Goal: Information Seeking & Learning: Learn about a topic

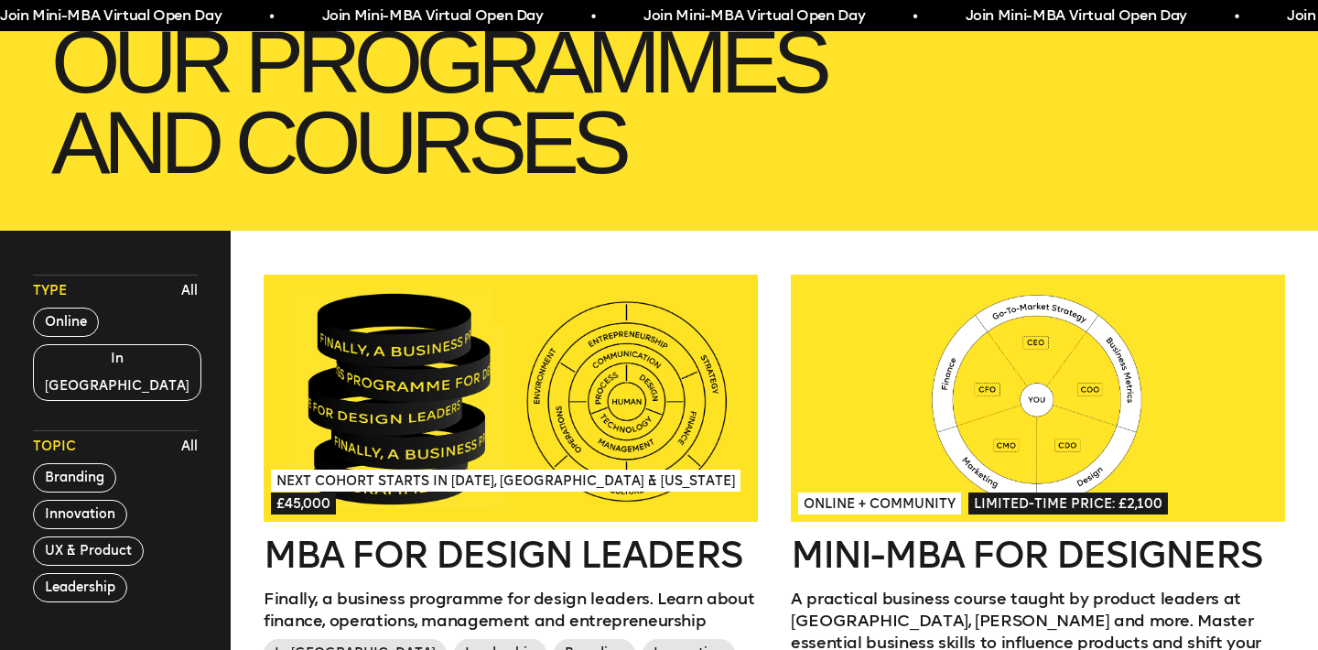
scroll to position [334, 0]
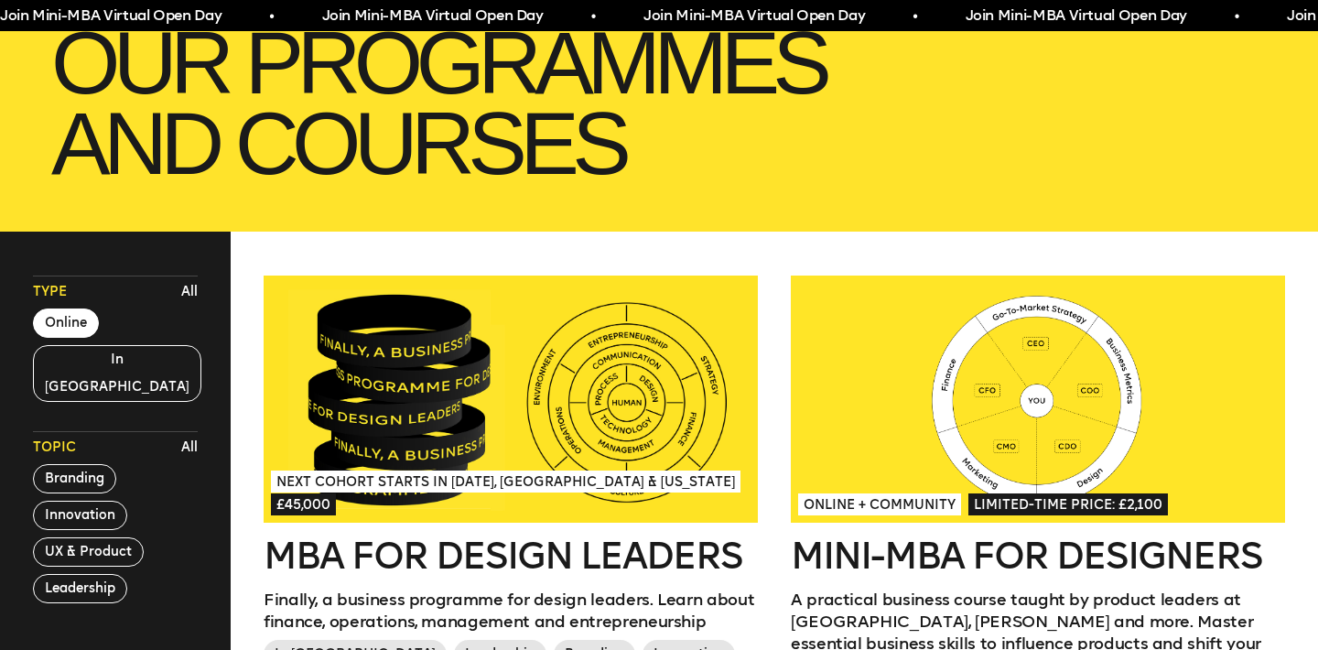
click at [91, 323] on button "Online" at bounding box center [66, 322] width 66 height 29
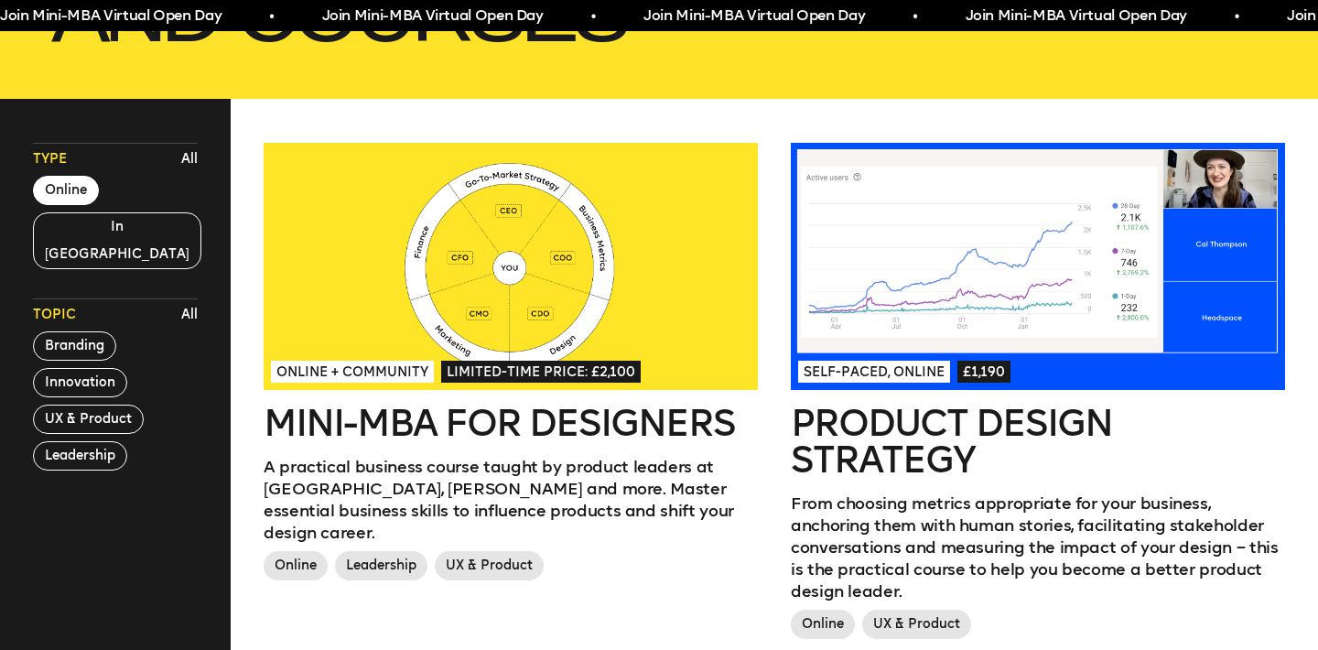
scroll to position [469, 0]
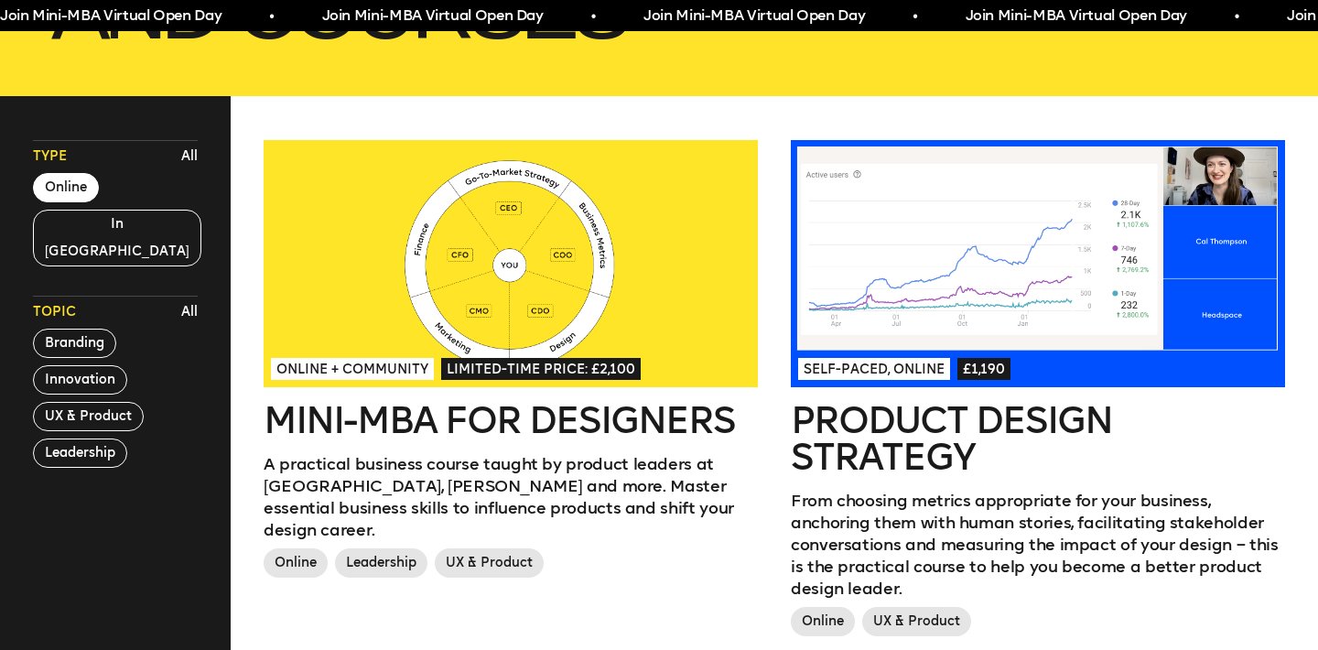
click at [566, 413] on h2 "Mini-MBA for Designers" at bounding box center [511, 420] width 494 height 37
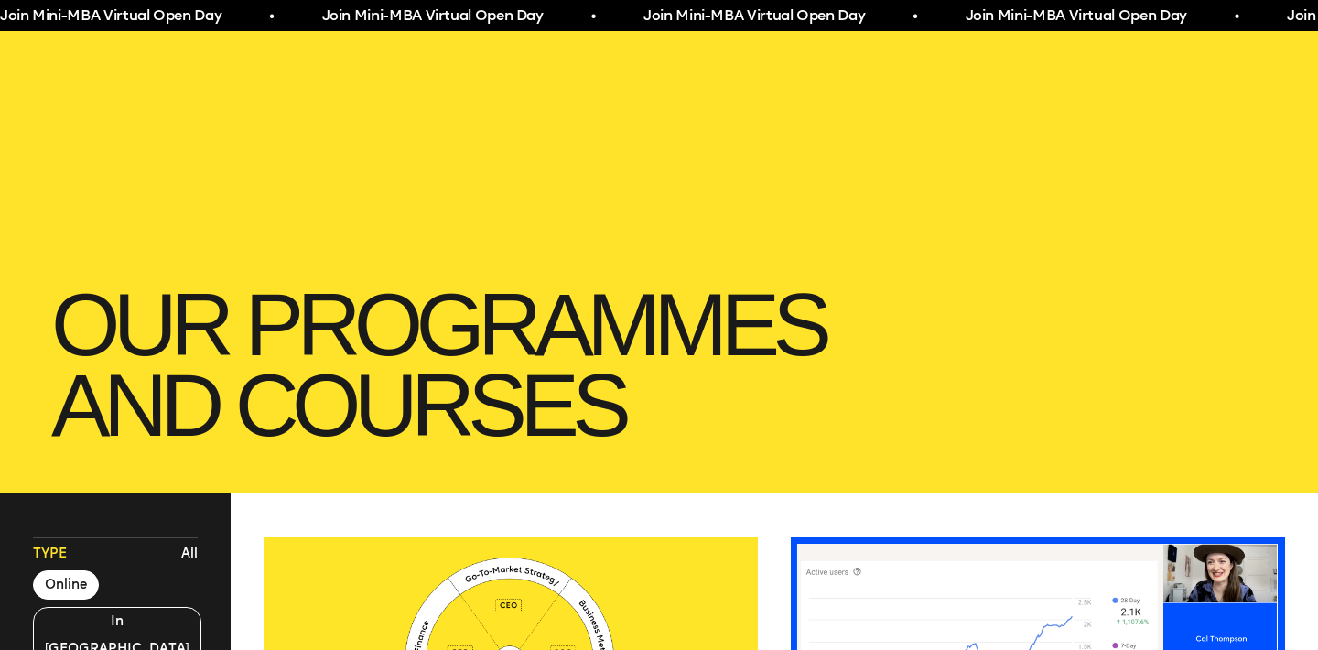
scroll to position [0, 0]
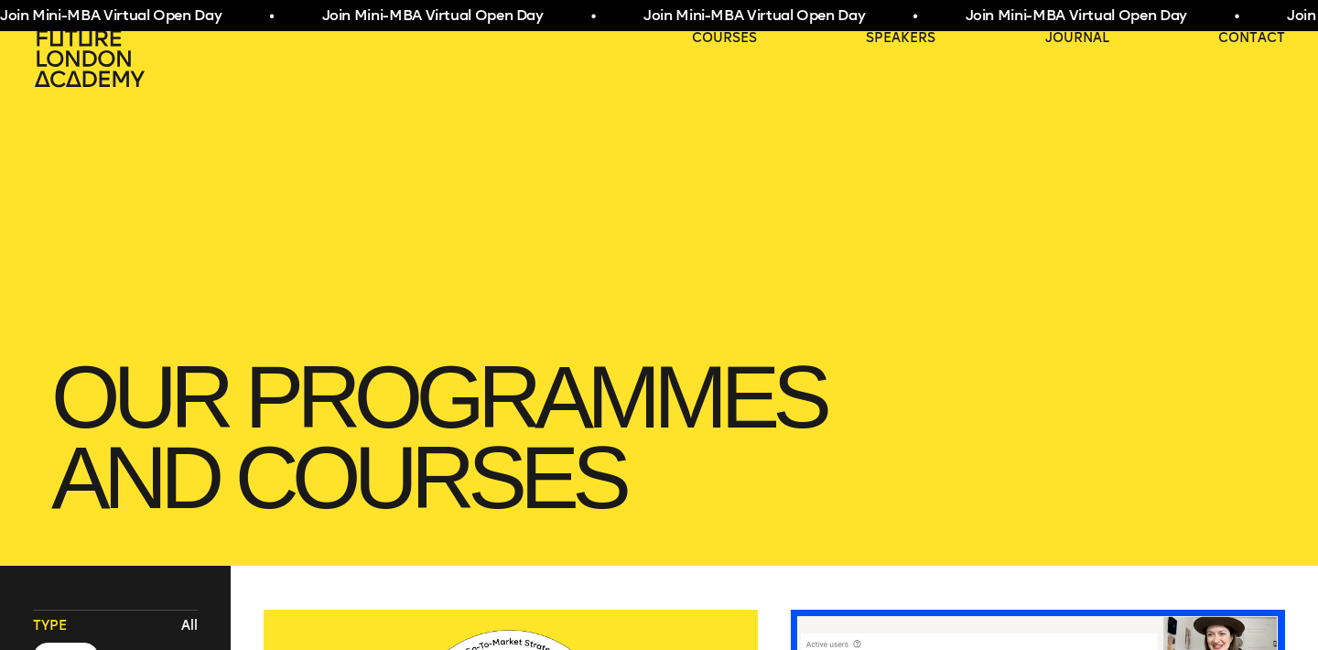
click at [83, 50] on icon at bounding box center [91, 58] width 117 height 59
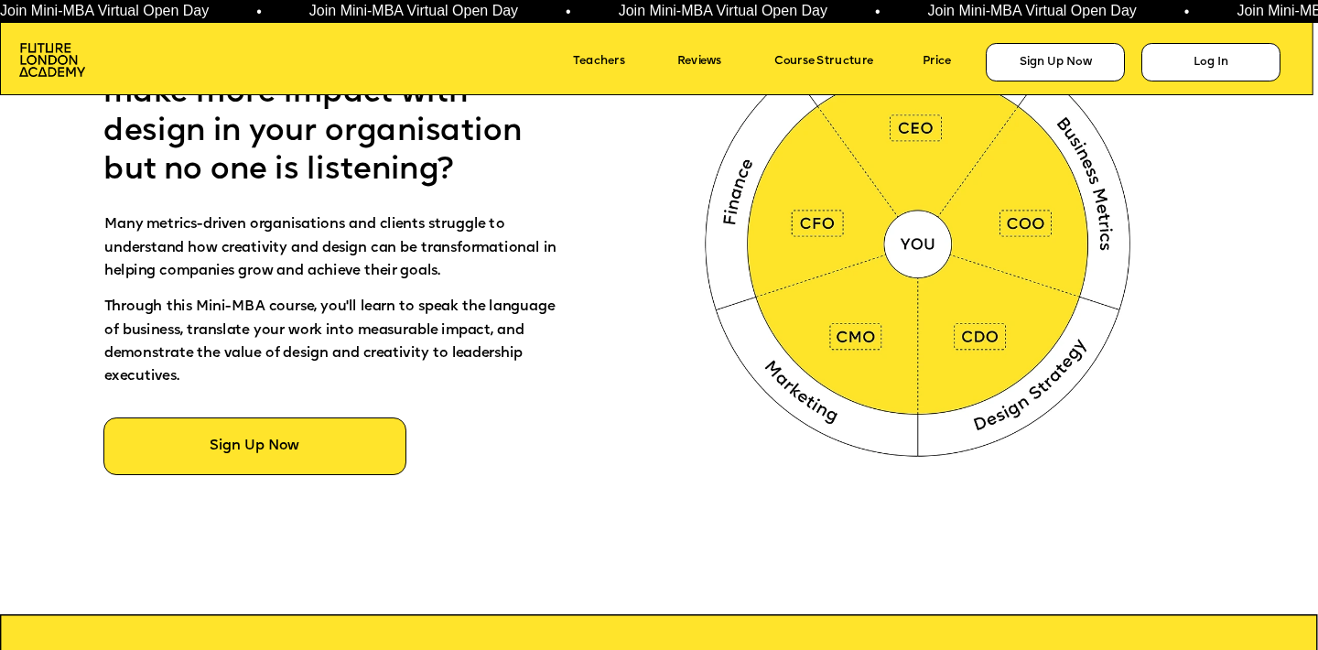
scroll to position [973, 0]
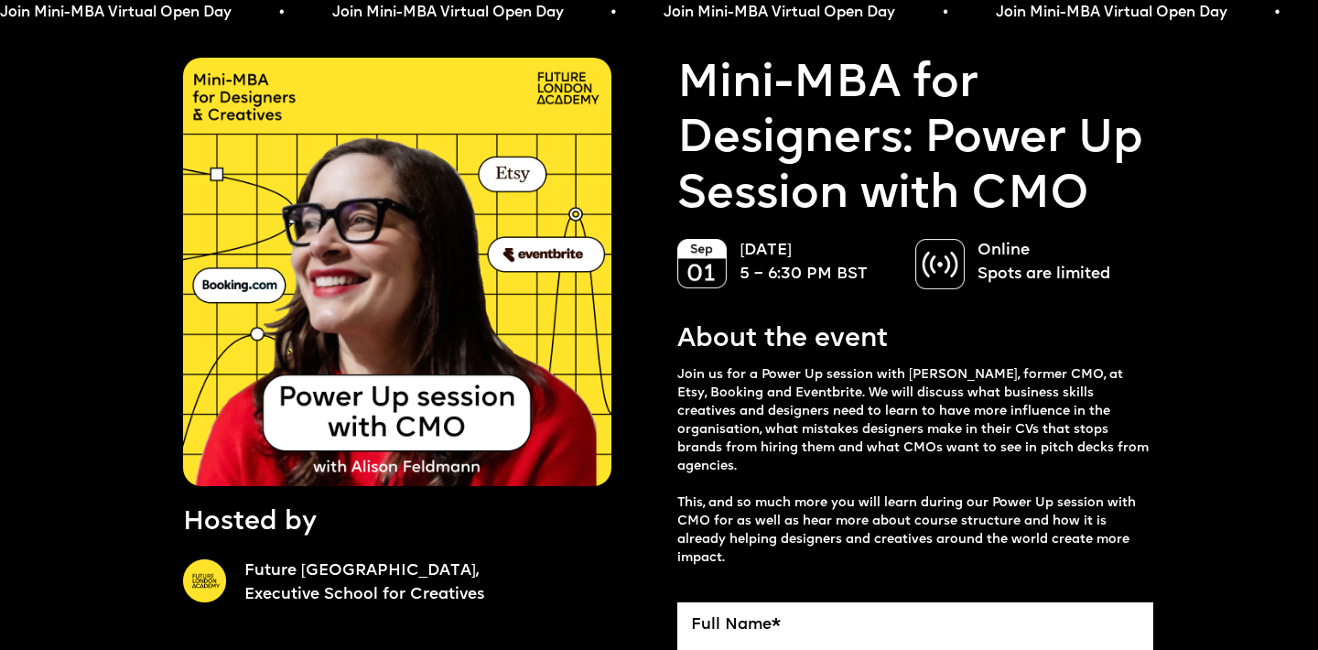
scroll to position [56, 0]
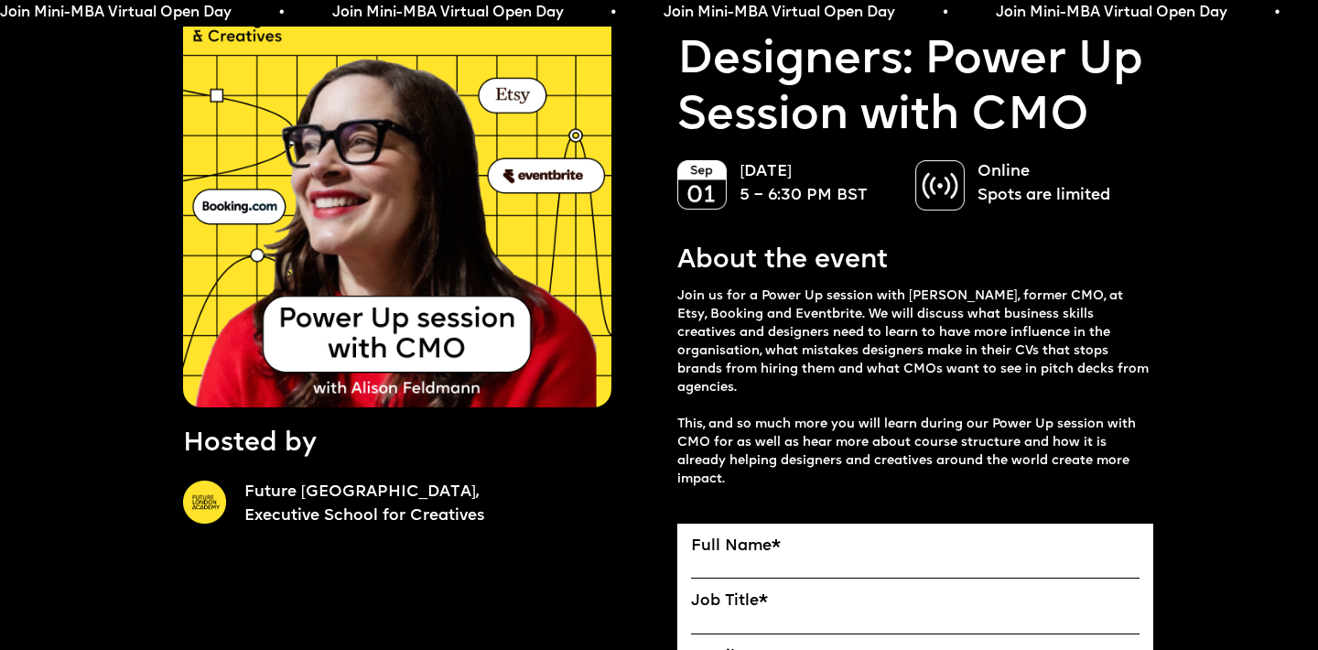
scroll to position [77, 0]
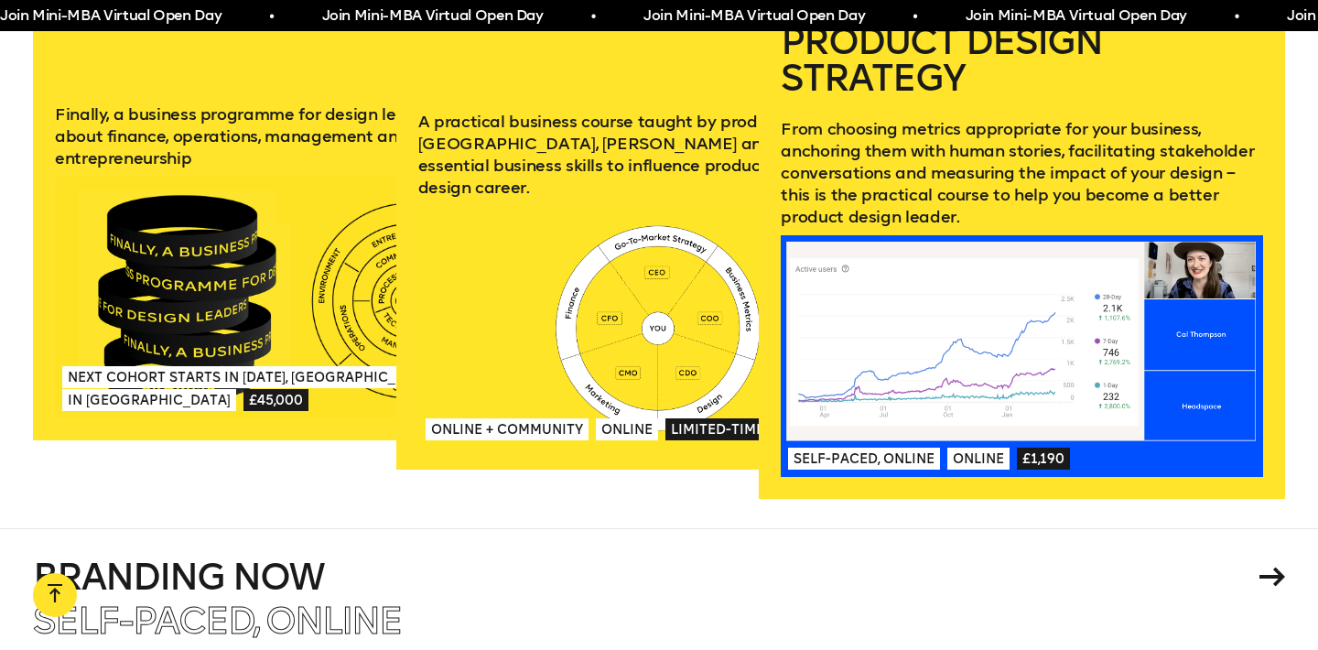
scroll to position [2835, 0]
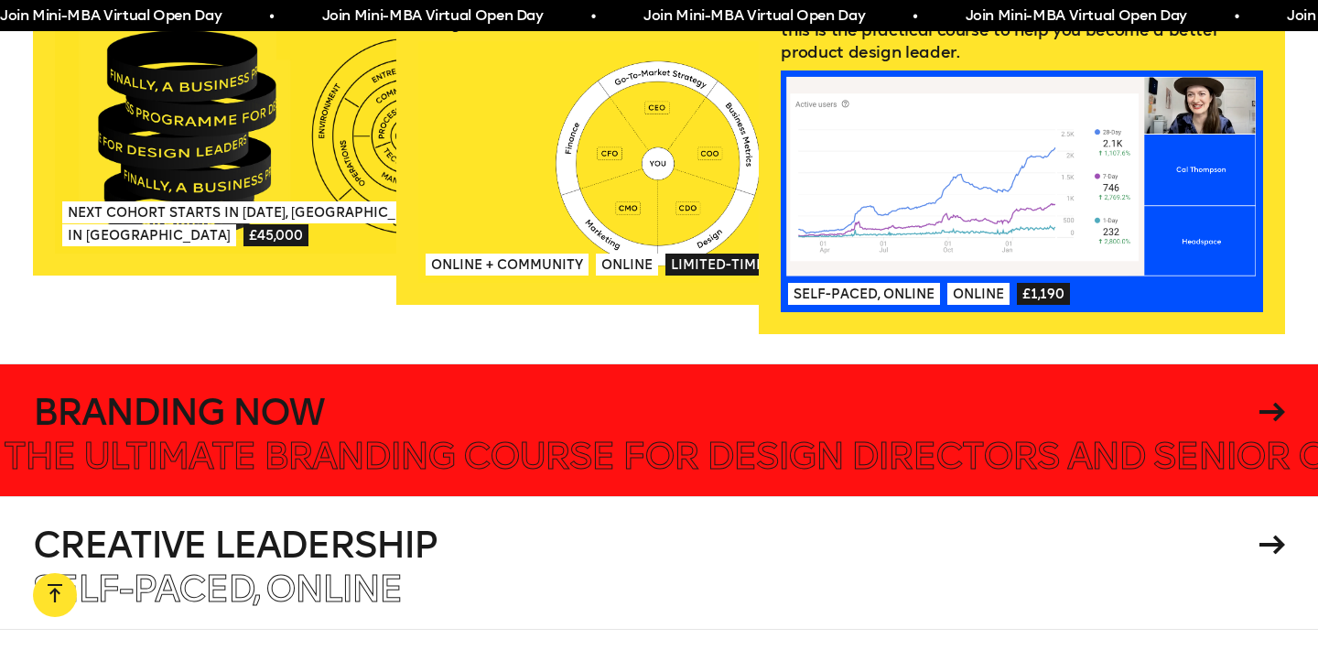
click at [172, 408] on h4 "Branding Now" at bounding box center [643, 411] width 1220 height 37
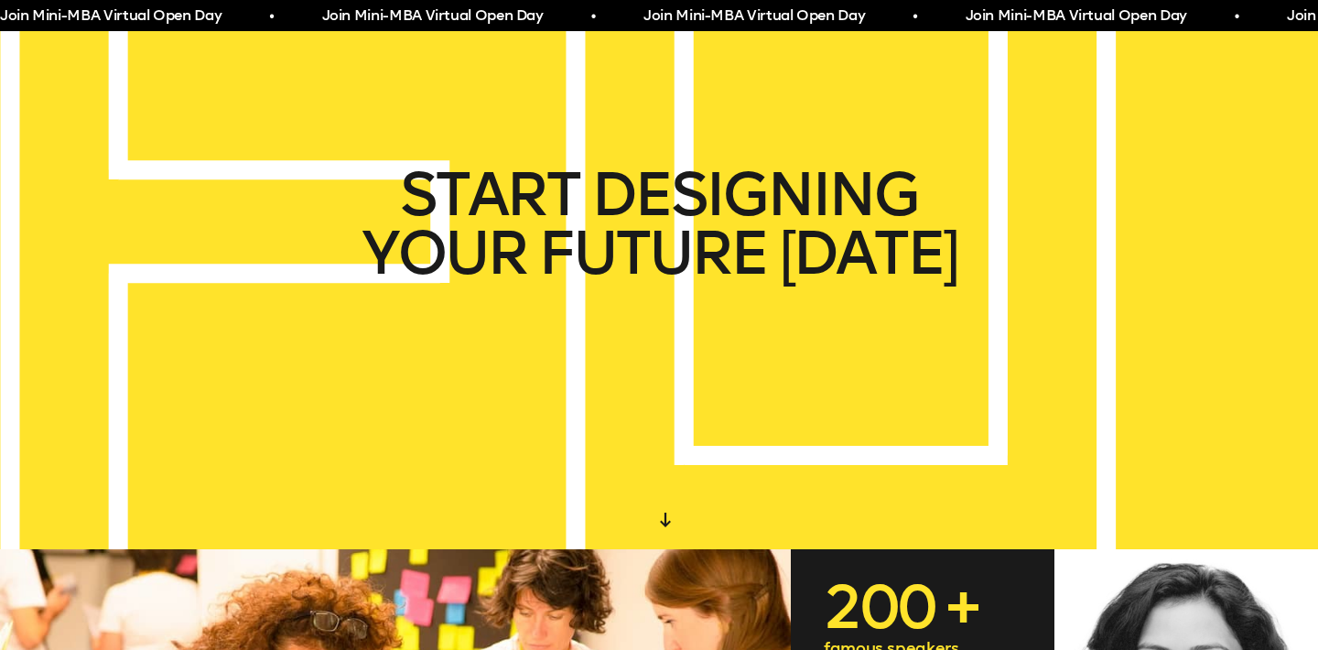
scroll to position [0, 0]
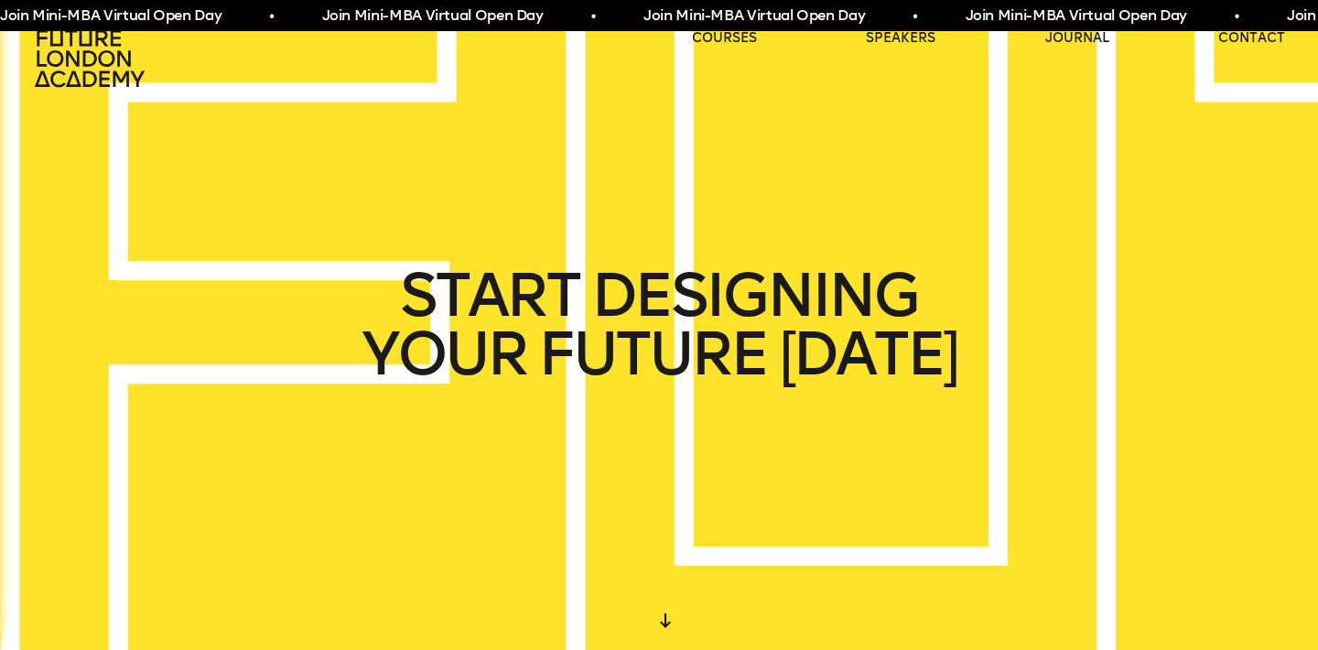
click at [104, 70] on icon at bounding box center [91, 58] width 117 height 59
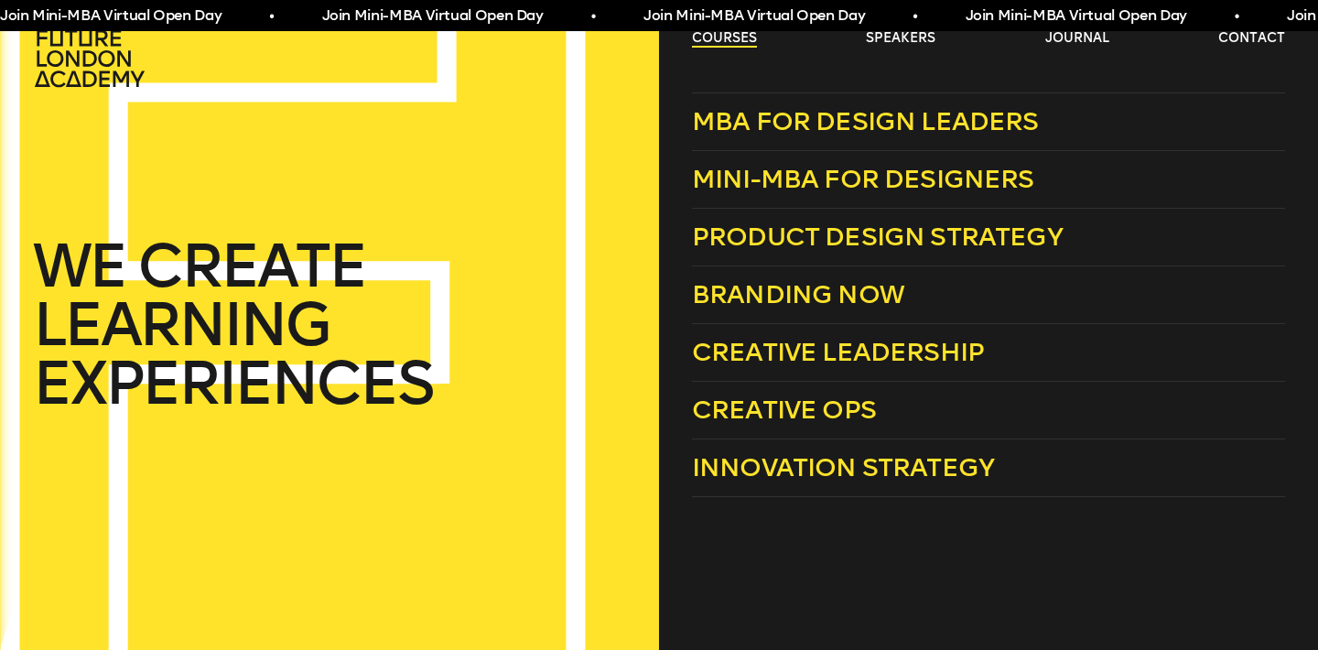
click at [730, 43] on link "courses" at bounding box center [724, 38] width 65 height 18
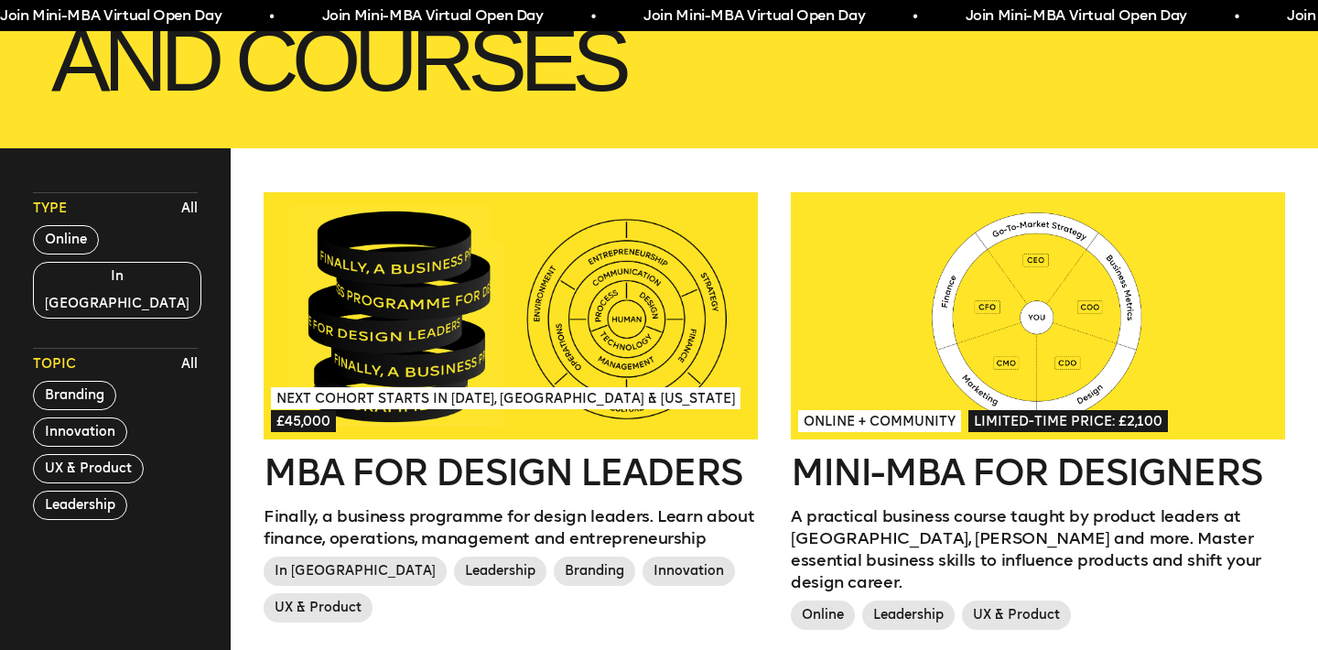
scroll to position [446, 0]
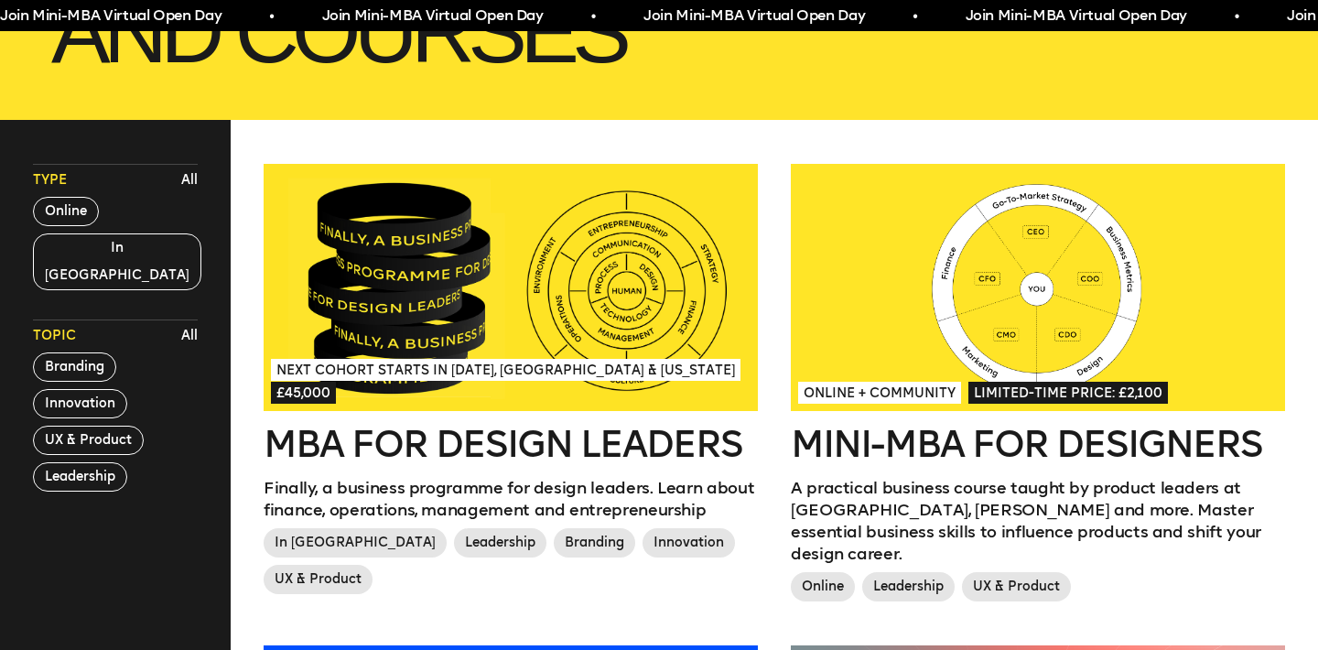
click at [583, 446] on h2 "MBA for Design Leaders" at bounding box center [511, 443] width 494 height 37
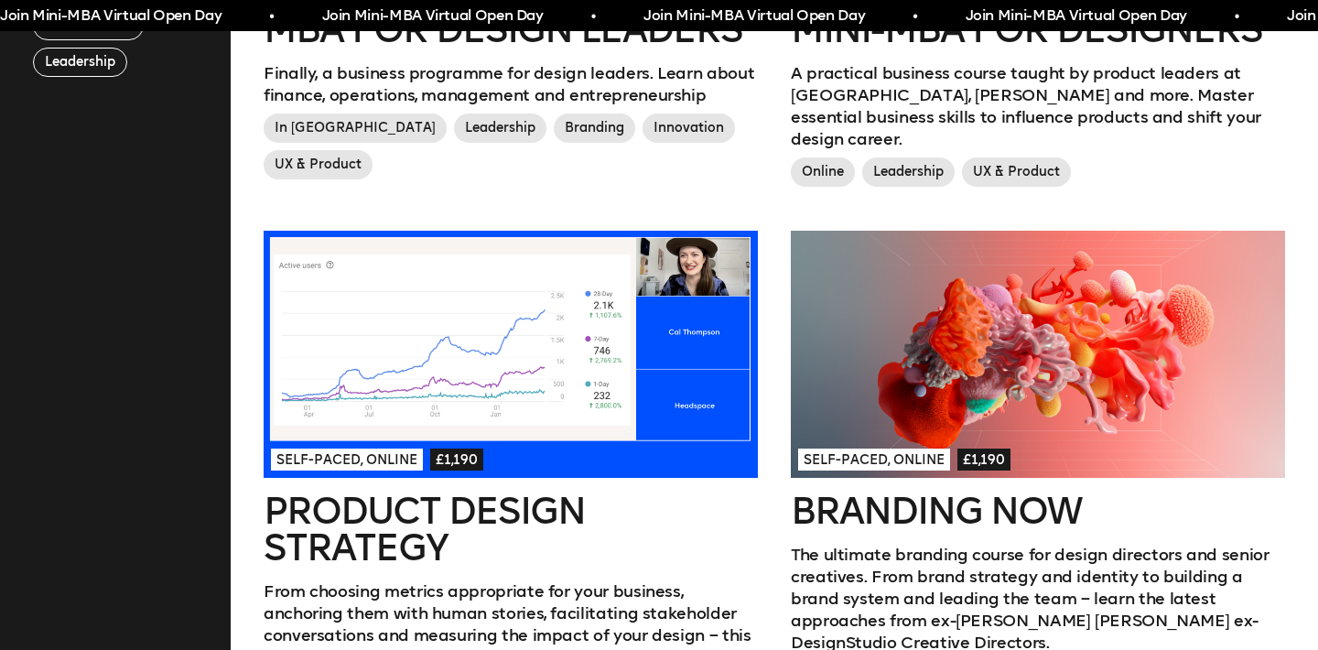
scroll to position [866, 0]
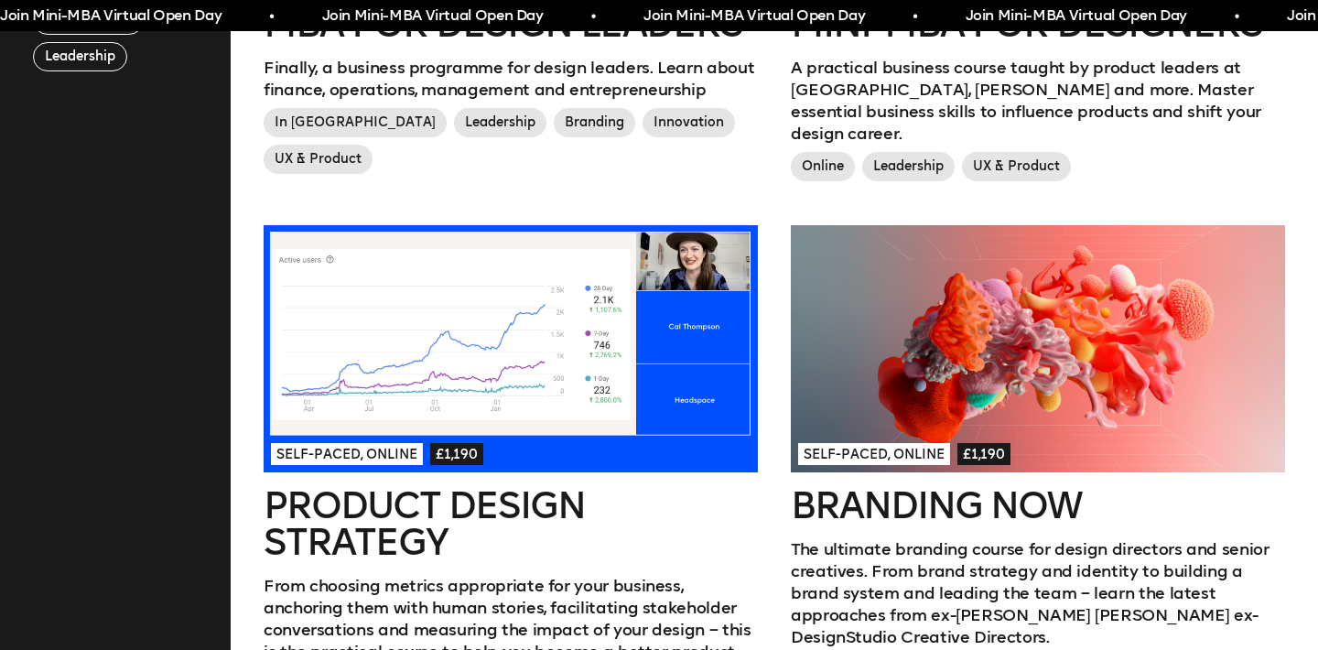
click at [880, 502] on h2 "Branding Now" at bounding box center [1038, 505] width 494 height 37
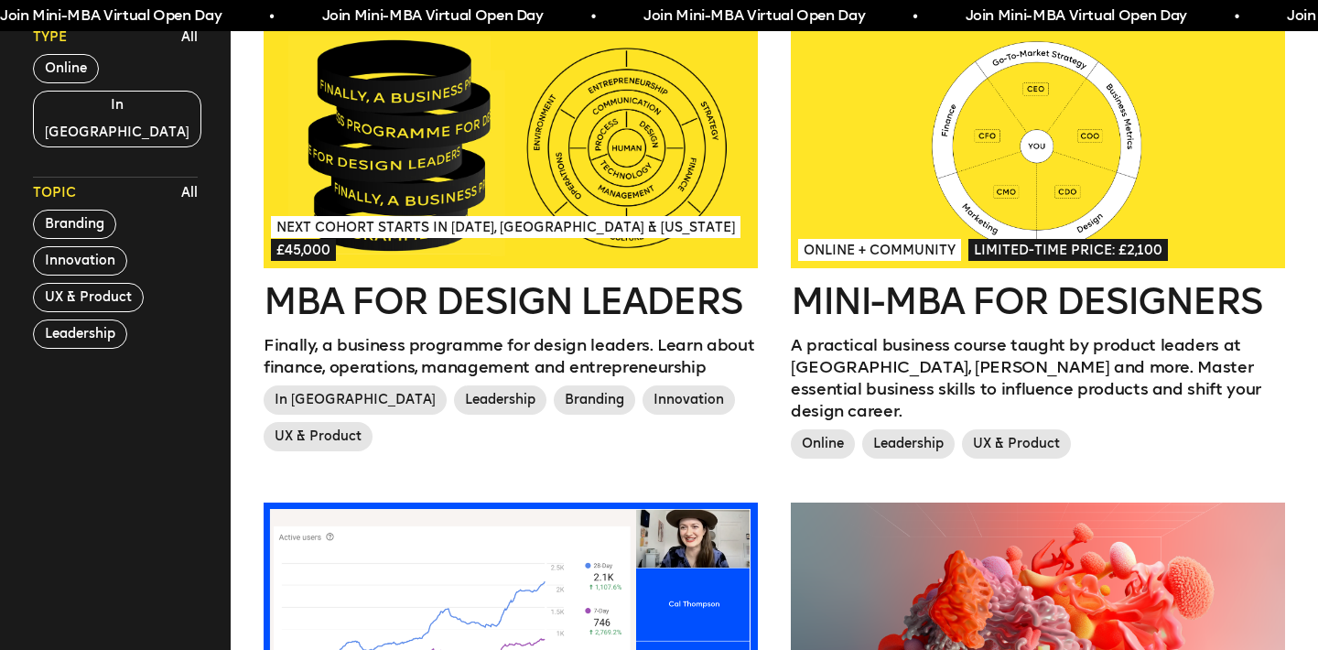
scroll to position [556, 0]
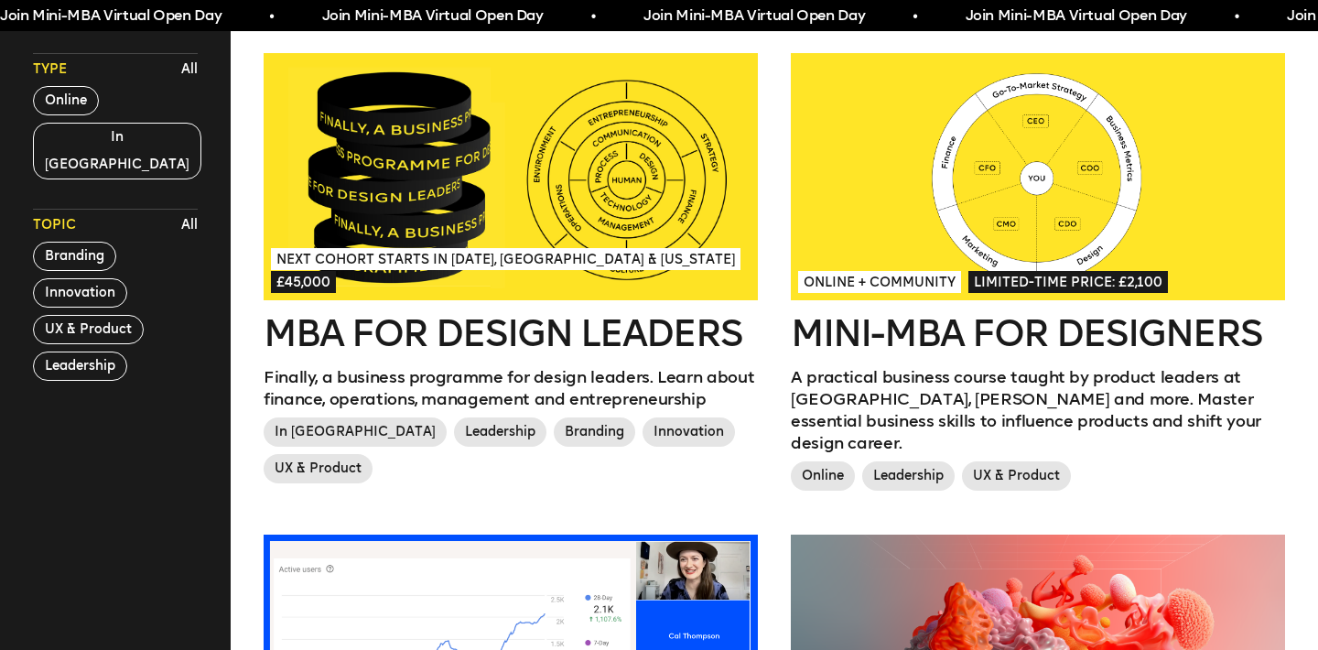
click at [1002, 250] on div at bounding box center [1038, 176] width 494 height 247
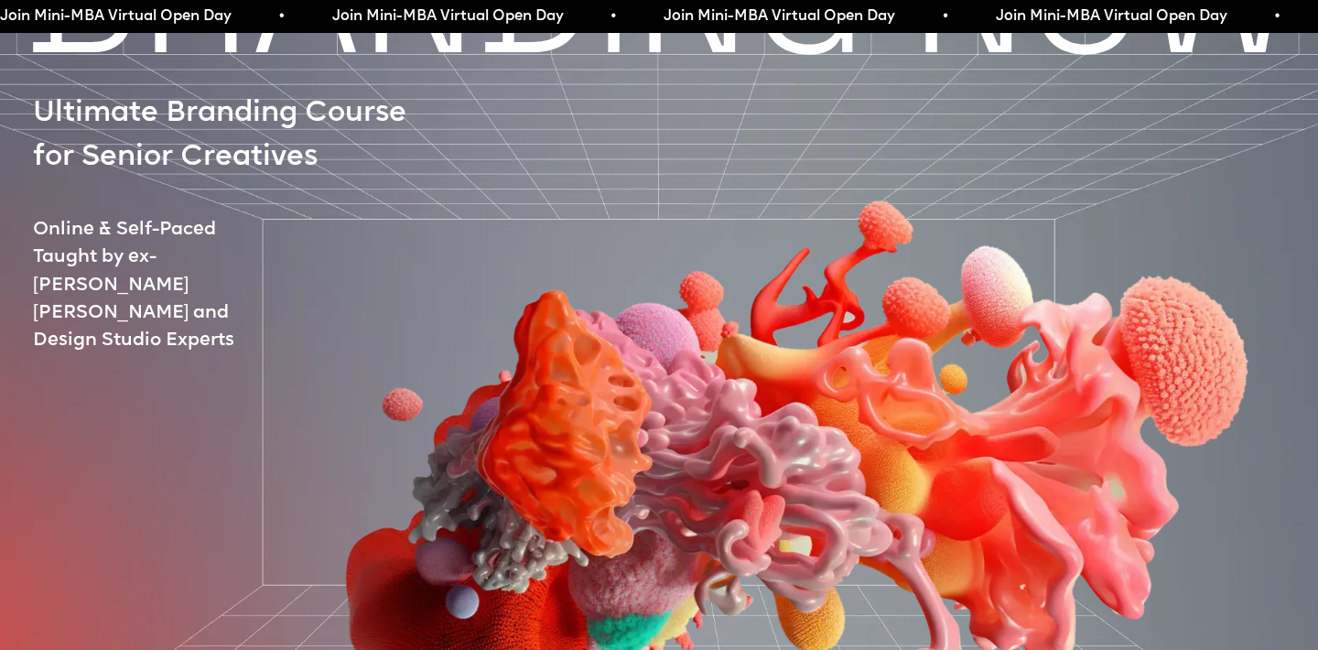
scroll to position [141, 0]
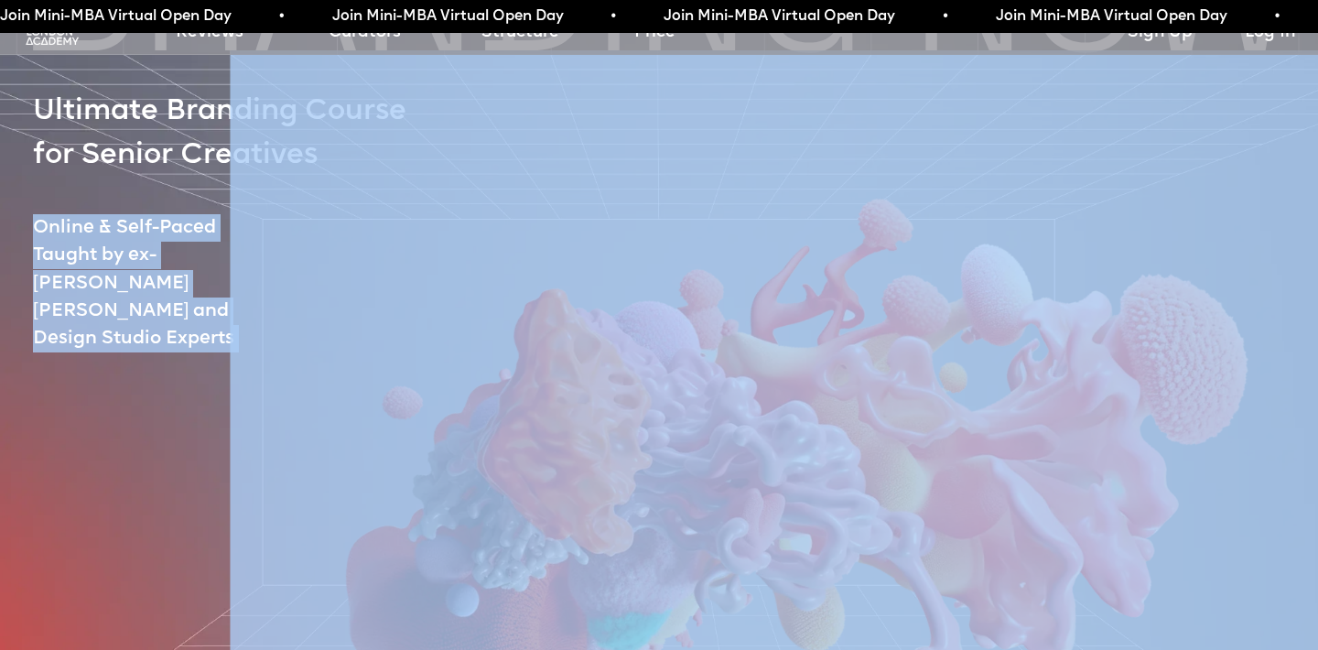
drag, startPoint x: 36, startPoint y: 228, endPoint x: 145, endPoint y: 231, distance: 108.9
click at [145, 231] on div "BRANDING NOW Ultimate Branding Course for Senior Creatives Online & Self-Paced …" at bounding box center [659, 505] width 1318 height 1140
click at [145, 231] on div at bounding box center [743, 407] width 1291 height 714
drag, startPoint x: 214, startPoint y: 225, endPoint x: 80, endPoint y: 220, distance: 134.6
click at [80, 220] on div "BRANDING NOW Ultimate Branding Course for Senior Creatives Online & Self-Paced …" at bounding box center [659, 505] width 1318 height 1140
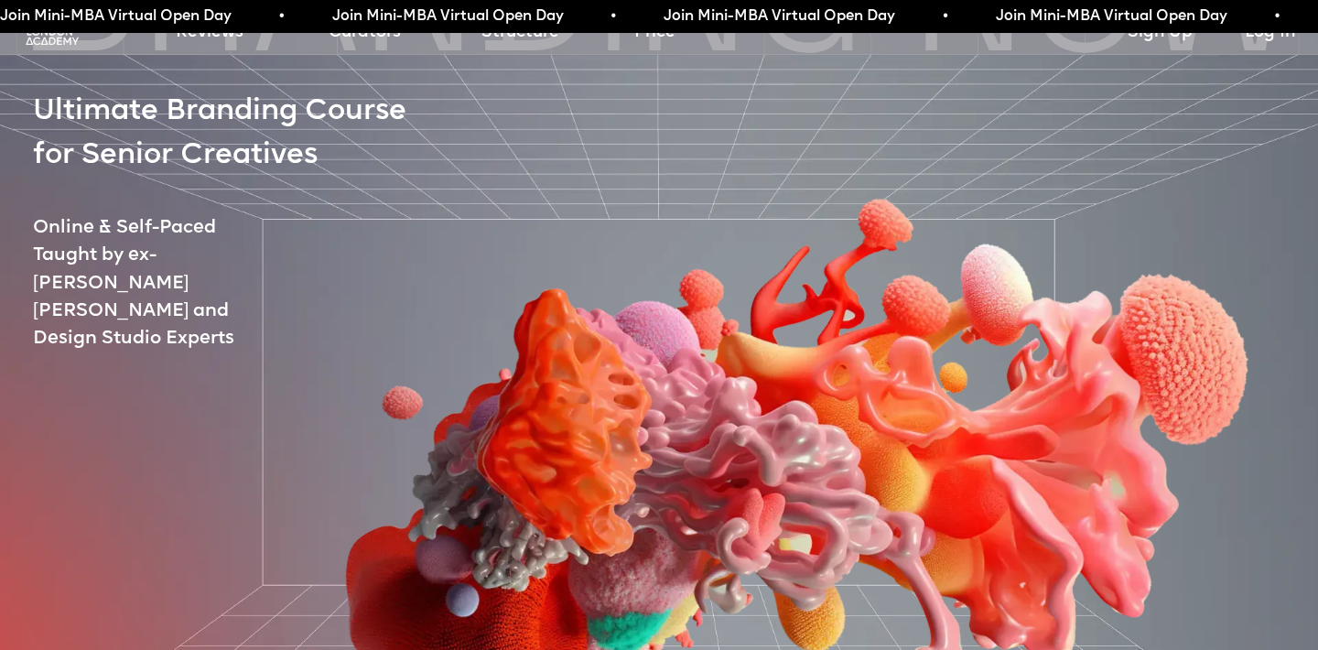
click at [48, 222] on p "Online & Self-Paced" at bounding box center [692, 227] width 1318 height 27
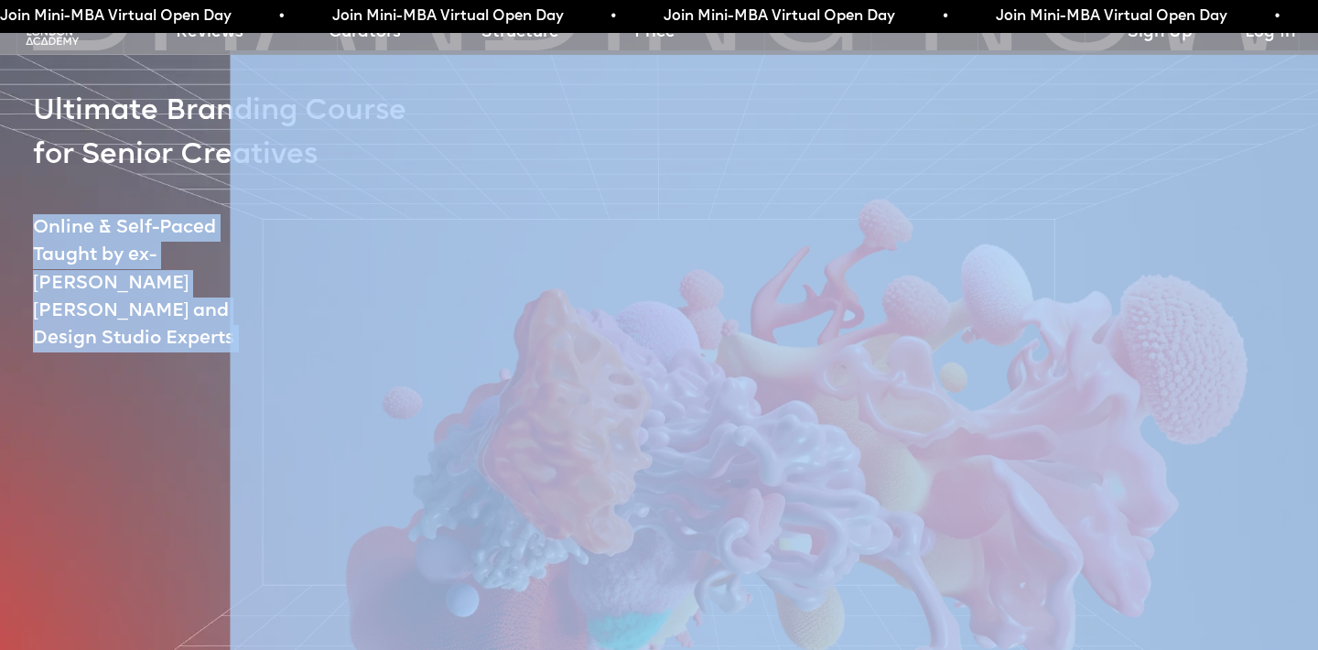
drag, startPoint x: 35, startPoint y: 224, endPoint x: 191, endPoint y: 217, distance: 156.6
click at [191, 217] on div "BRANDING NOW Ultimate Branding Course for Senior Creatives Online & Self-Paced …" at bounding box center [659, 505] width 1318 height 1140
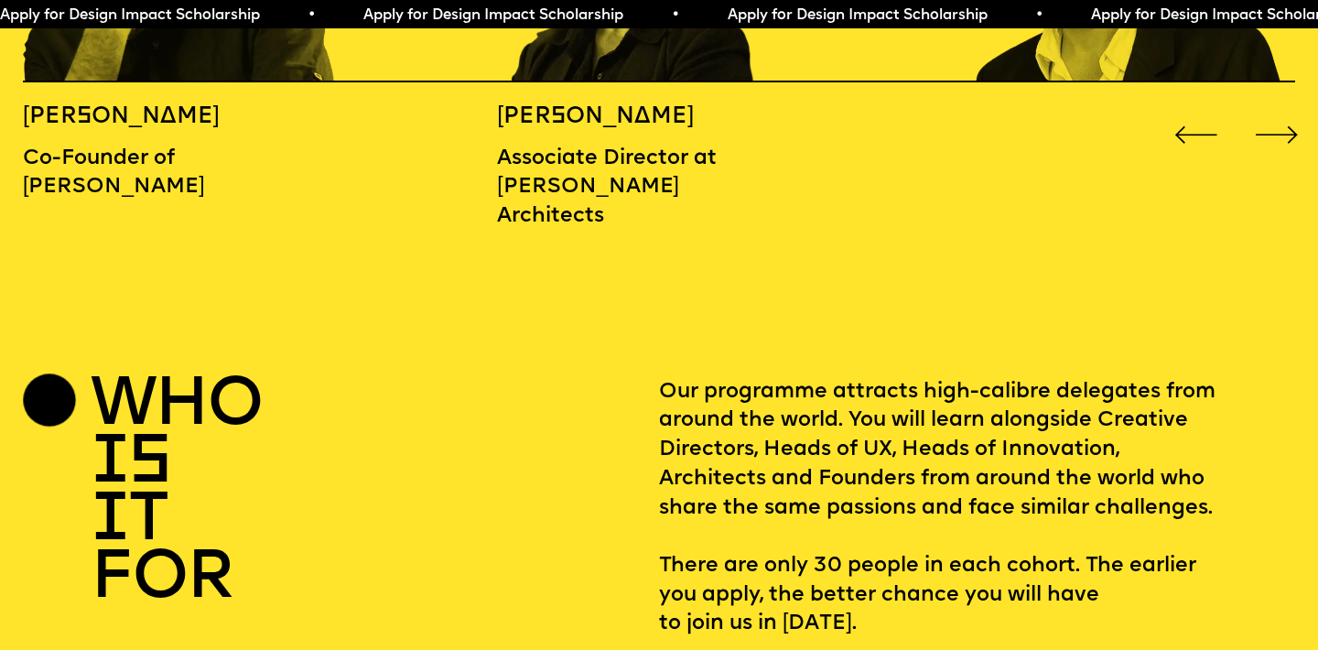
scroll to position [2368, 0]
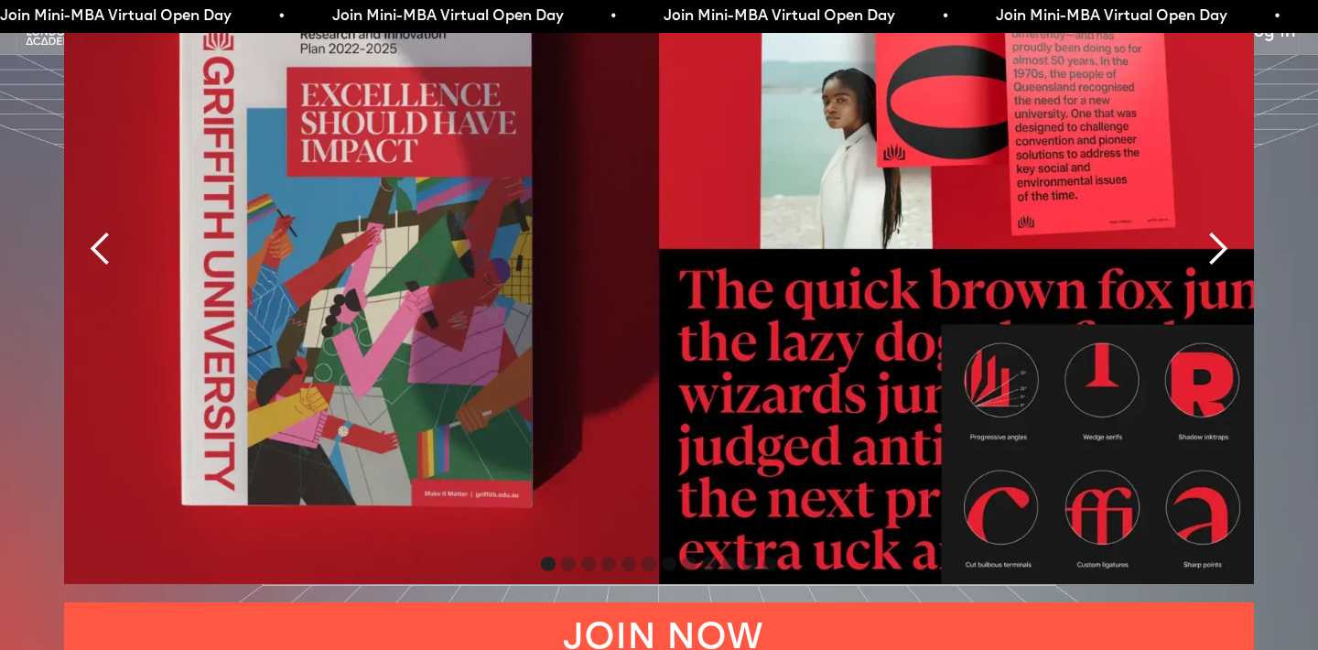
scroll to position [4216, 0]
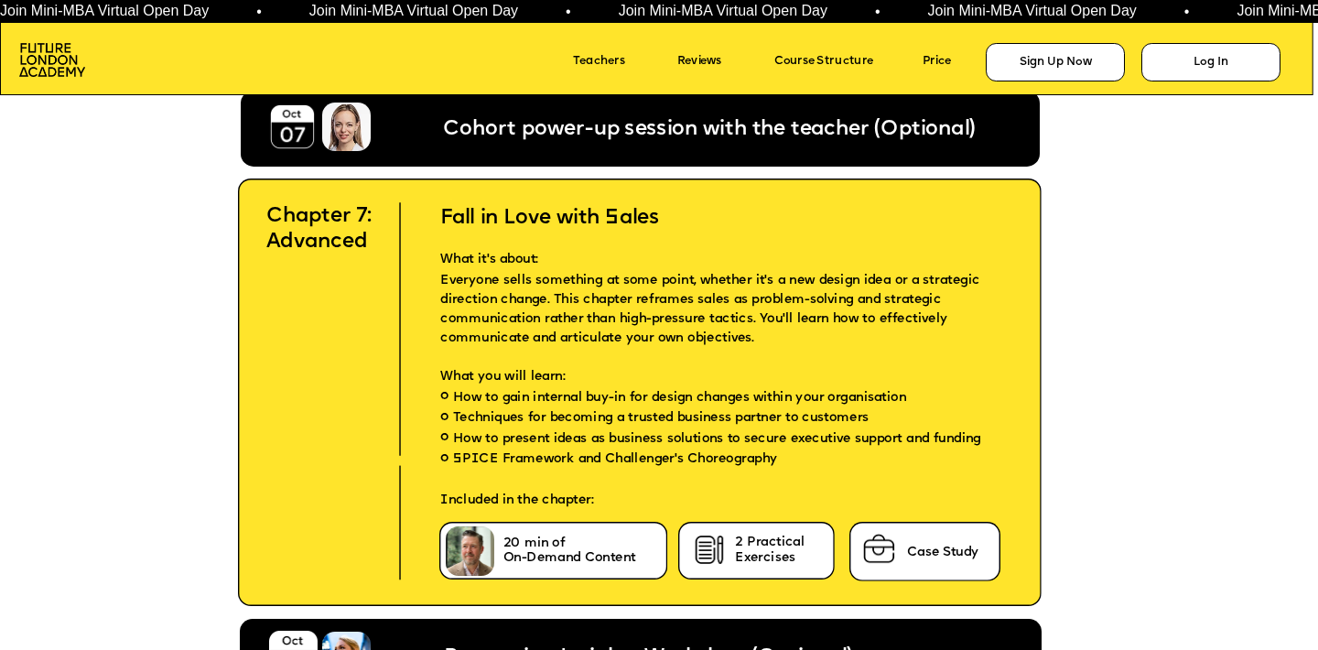
scroll to position [6956, 0]
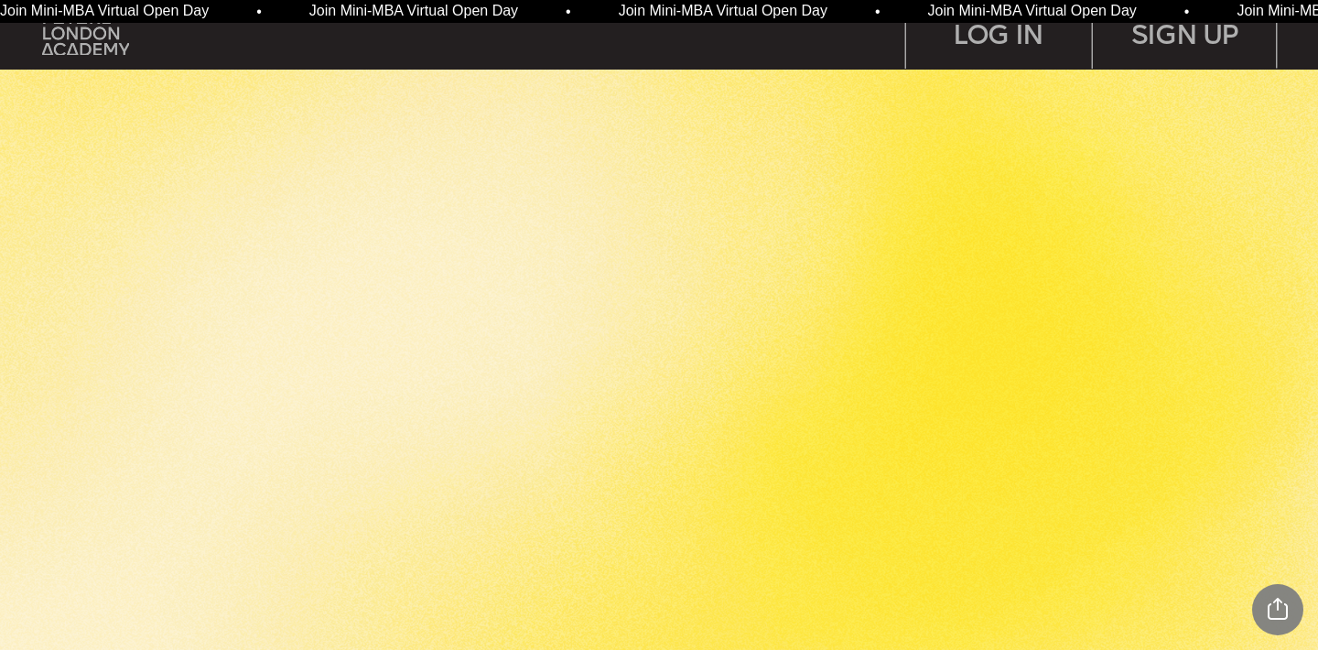
scroll to position [8323, 0]
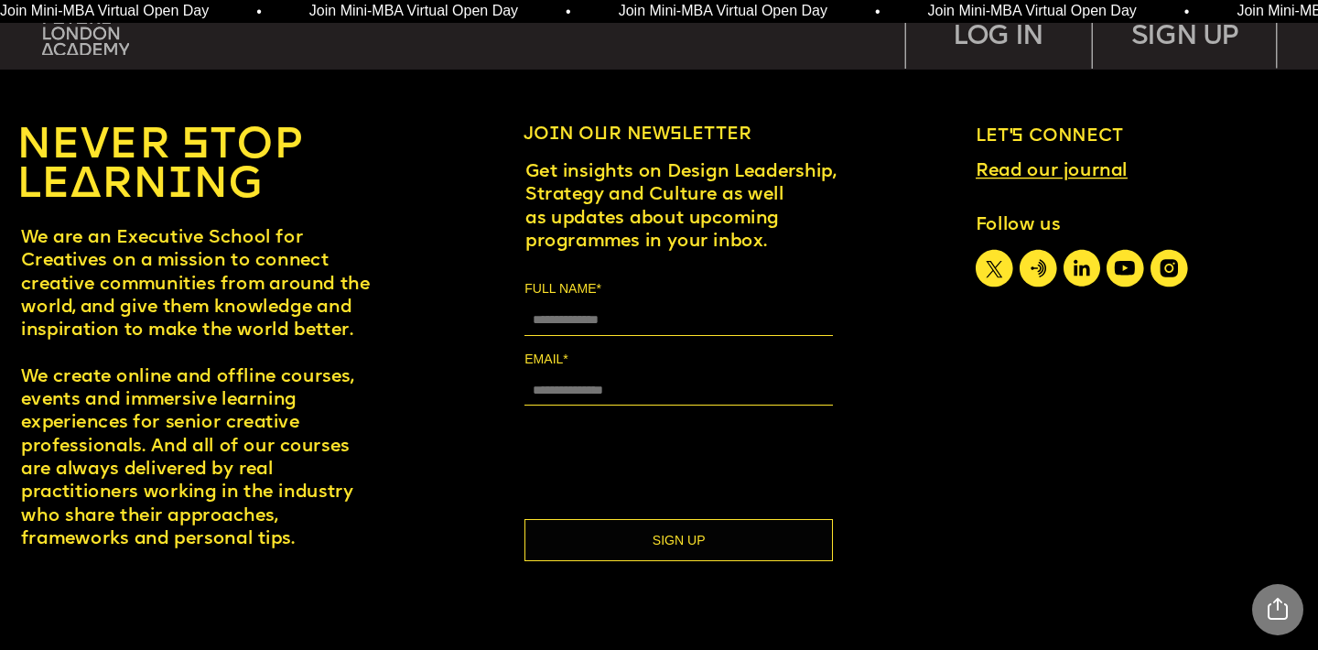
click at [1166, 275] on div at bounding box center [1099, 535] width 5232 height 958
click at [1178, 275] on icon at bounding box center [1169, 269] width 38 height 38
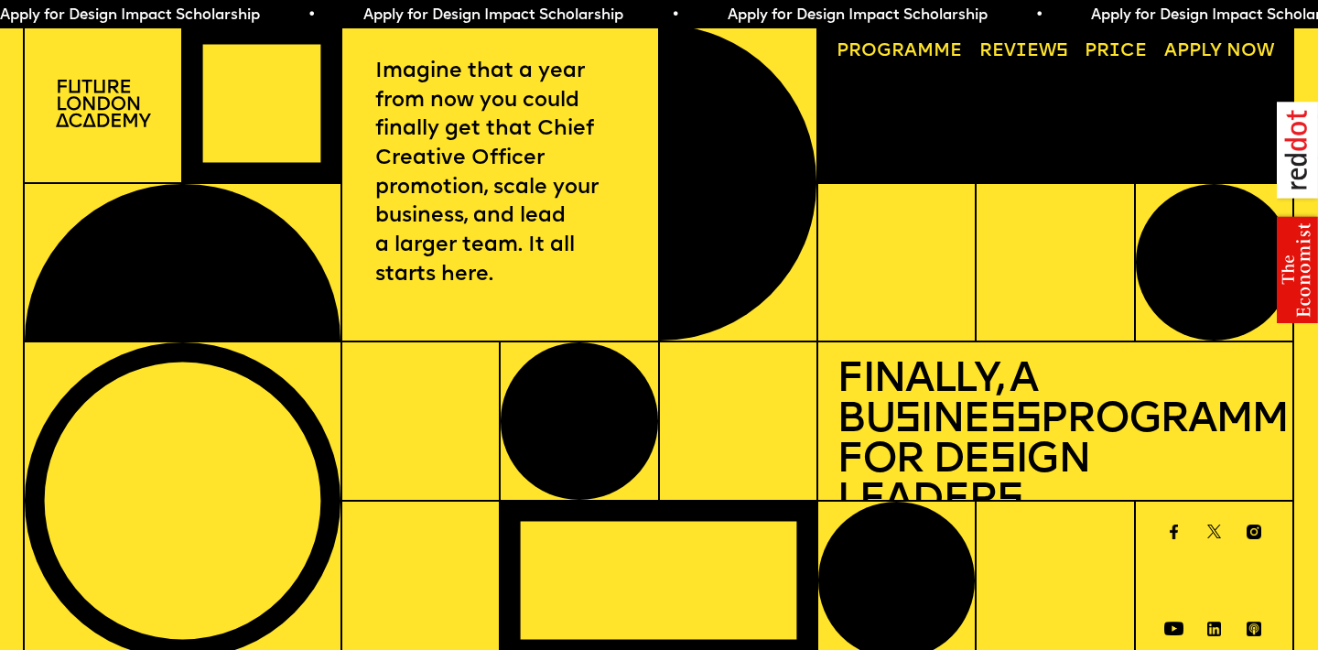
scroll to position [2368, 0]
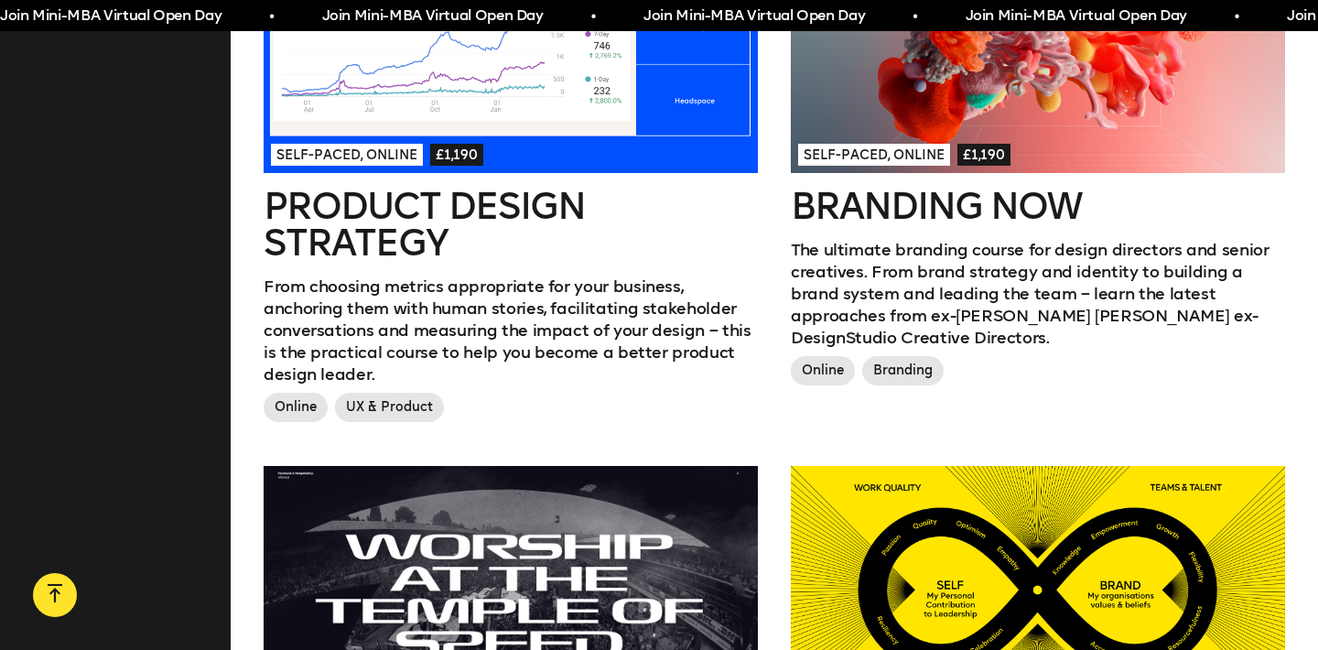
scroll to position [1200, 0]
